Goal: Check status: Check status

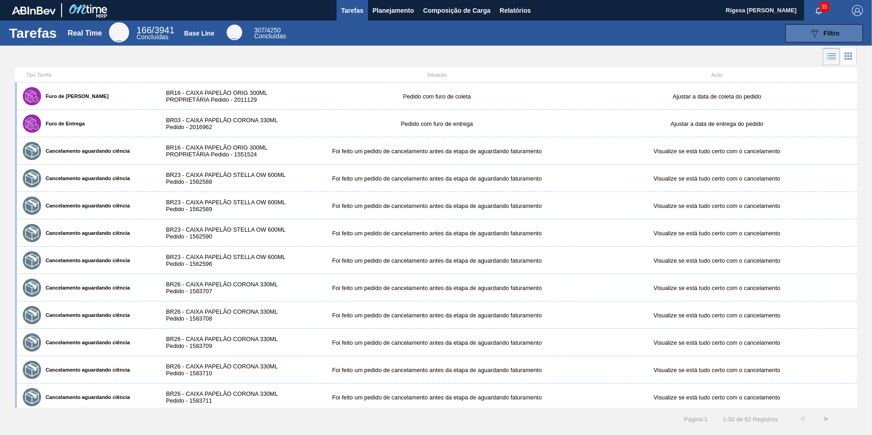
click at [836, 31] on span "Filtro" at bounding box center [832, 33] width 16 height 7
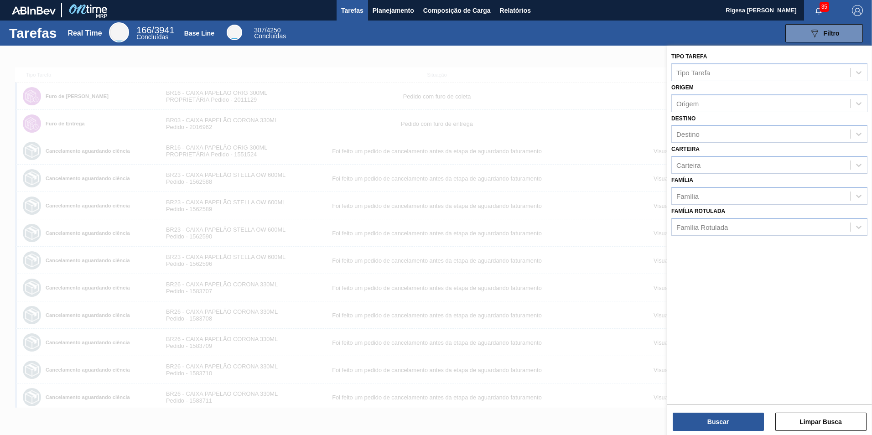
click at [99, 54] on div at bounding box center [436, 263] width 872 height 435
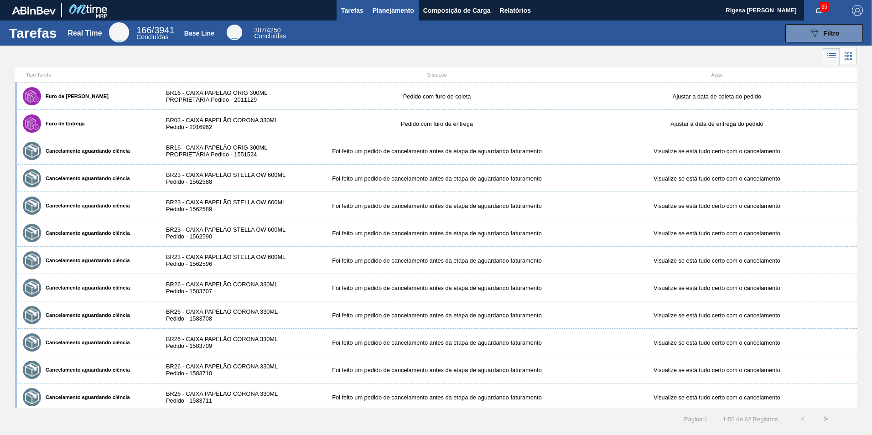
click at [382, 15] on span "Planejamento" at bounding box center [394, 10] width 42 height 11
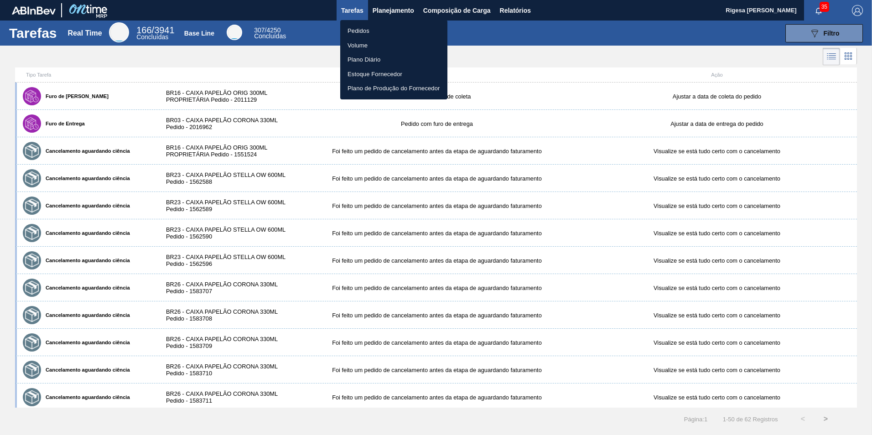
click at [371, 31] on li "Pedidos" at bounding box center [393, 31] width 107 height 15
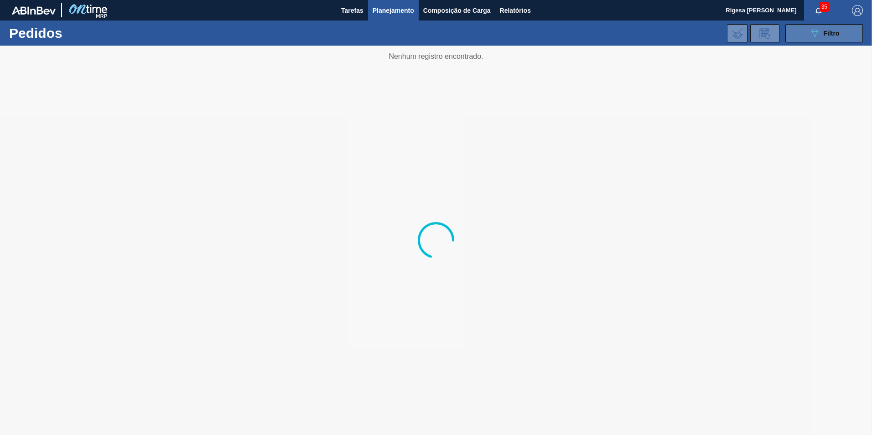
click at [856, 34] on button "089F7B8B-B2A5-4AFE-B5C0-19BA573D28AC Filtro" at bounding box center [825, 33] width 78 height 18
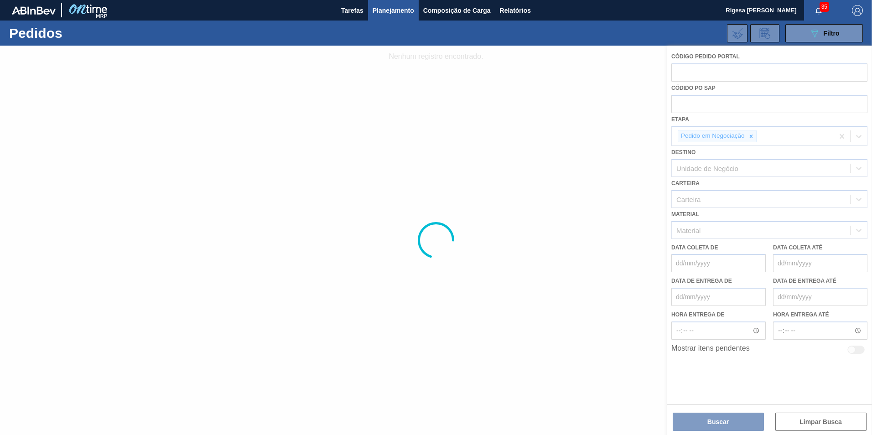
click at [752, 135] on div at bounding box center [436, 241] width 872 height 390
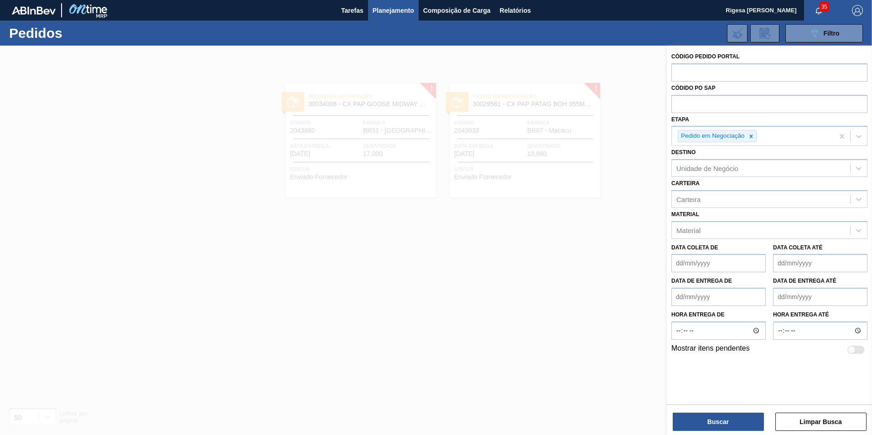
click at [752, 136] on icon at bounding box center [751, 136] width 3 height 3
click at [699, 104] on input "text" at bounding box center [770, 103] width 196 height 17
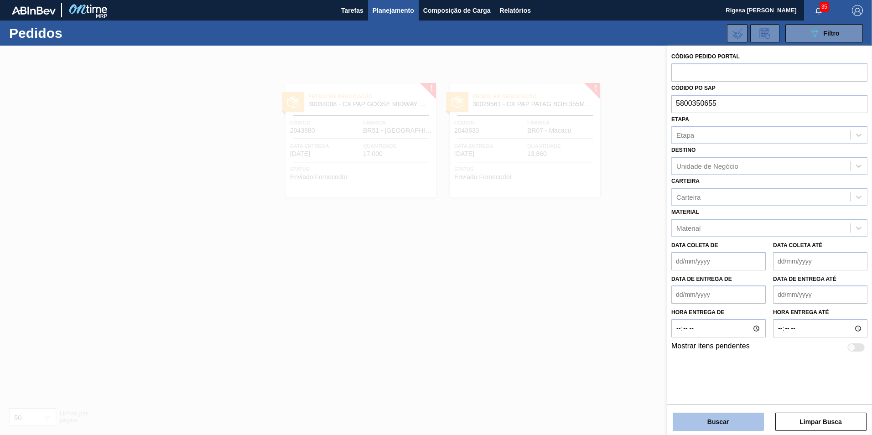
type input "5800350655"
click at [703, 419] on button "Buscar" at bounding box center [718, 422] width 91 height 18
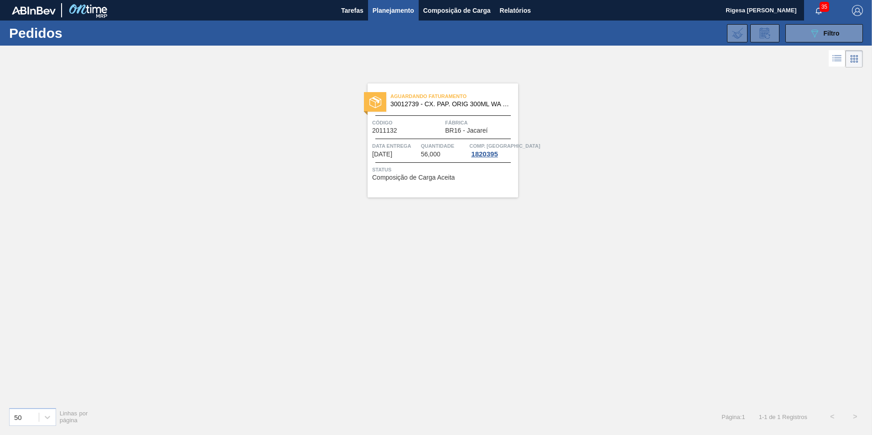
click at [410, 110] on div "Aguardando Faturamento 30012739 - CX. PAP. ORIG 300ML WA 300ML PROP 429" at bounding box center [443, 100] width 151 height 21
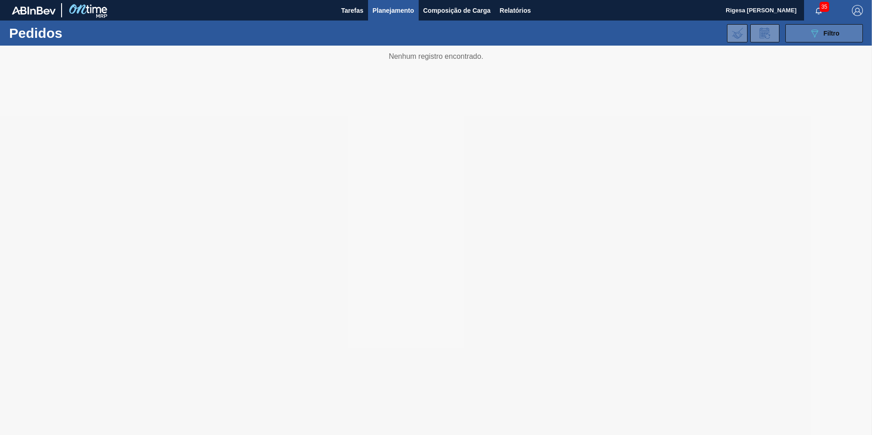
click at [813, 37] on icon "089F7B8B-B2A5-4AFE-B5C0-19BA573D28AC" at bounding box center [814, 33] width 11 height 11
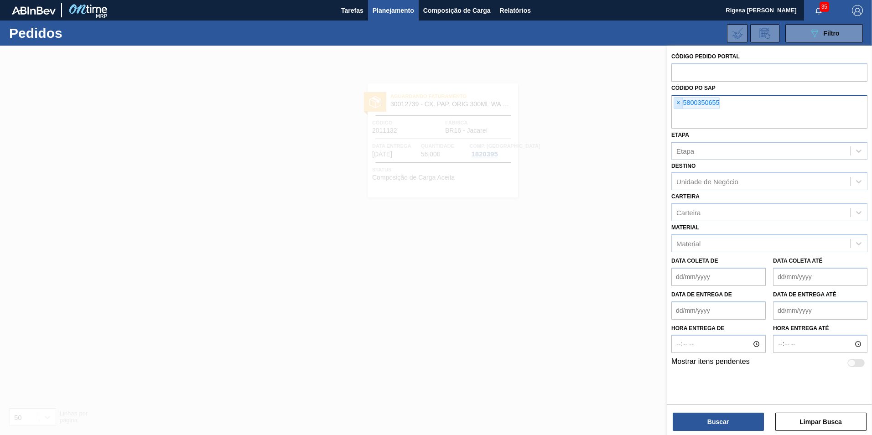
click at [679, 99] on span "×" at bounding box center [678, 103] width 9 height 11
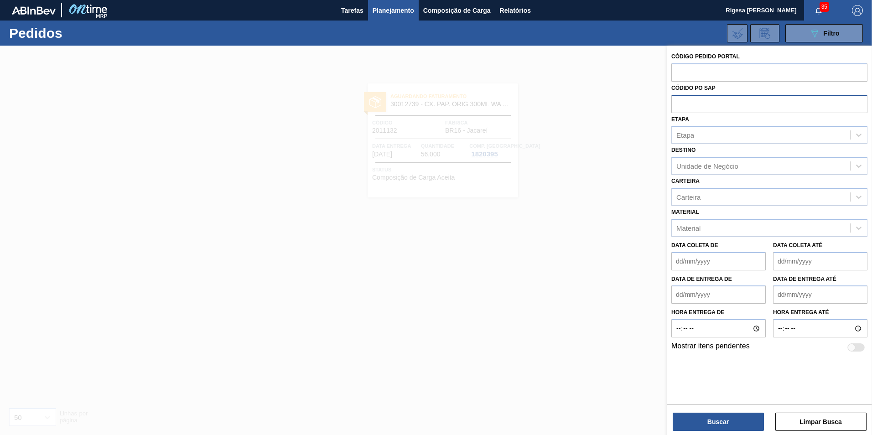
click at [684, 104] on input "text" at bounding box center [770, 103] width 196 height 17
type input "5800350669"
click at [714, 425] on button "Buscar" at bounding box center [718, 422] width 91 height 18
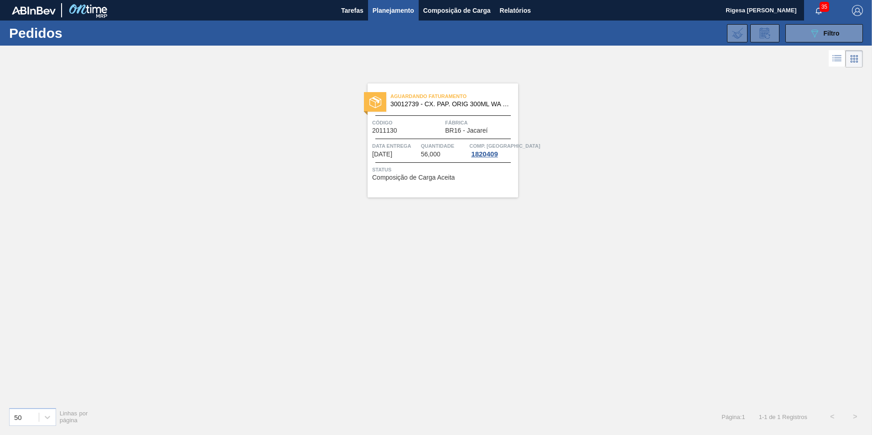
click at [422, 98] on span "Aguardando Faturamento" at bounding box center [455, 96] width 128 height 9
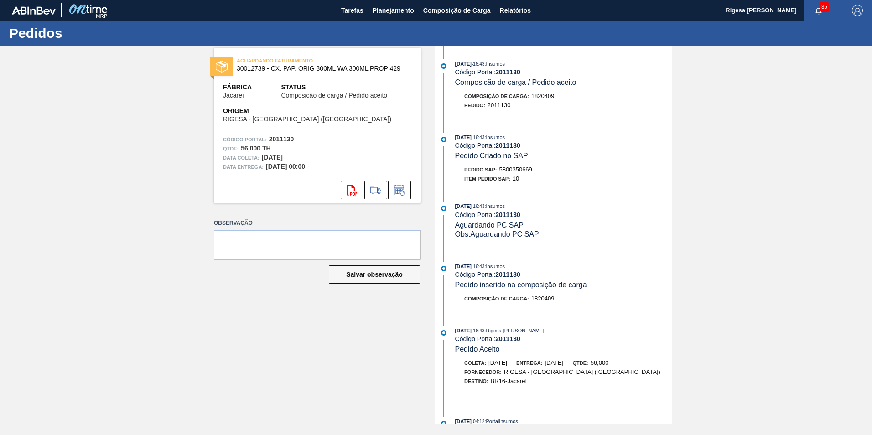
drag, startPoint x: 342, startPoint y: 343, endPoint x: 331, endPoint y: 326, distance: 20.3
click at [342, 343] on div "AGUARDANDO FATURAMENTO 30012739 - CX. PAP. ORIG 300ML WA 300ML PROP 429 Fábrica…" at bounding box center [310, 235] width 221 height 378
click at [525, 168] on span "5800350669" at bounding box center [516, 169] width 33 height 7
copy span "5800350669"
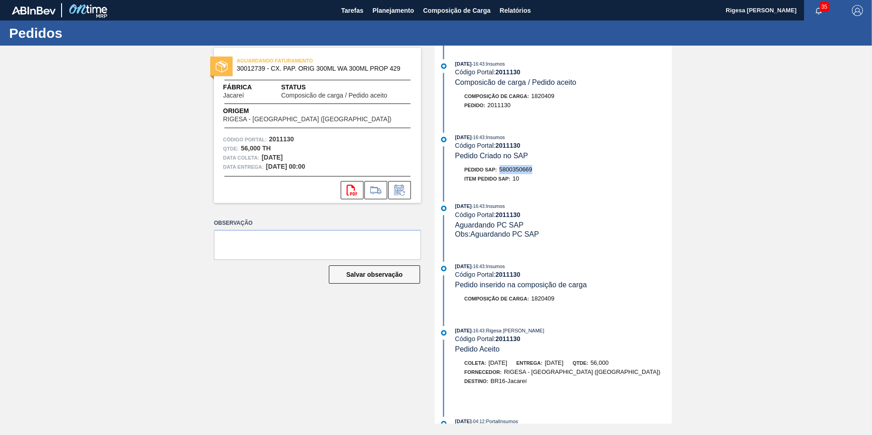
click at [515, 168] on span "5800350669" at bounding box center [516, 169] width 33 height 7
click at [170, 88] on div "AGUARDANDO FATURAMENTO 30012739 - CX. PAP. ORIG 300ML WA 300ML PROP 429 Fábrica…" at bounding box center [436, 235] width 872 height 378
